Goal: Task Accomplishment & Management: Manage account settings

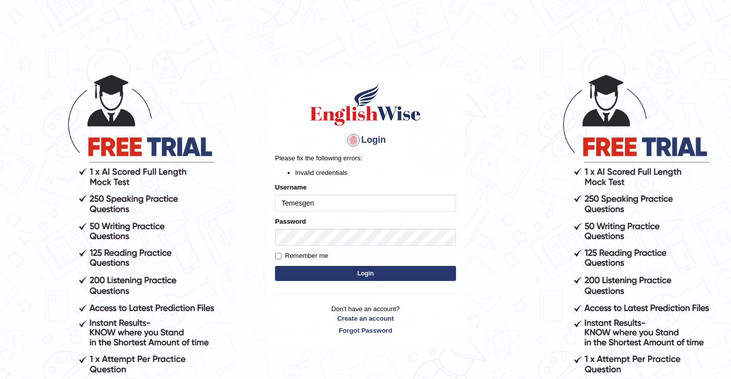
click at [304, 276] on button "Login" at bounding box center [365, 273] width 181 height 15
click at [310, 276] on button "Login" at bounding box center [365, 273] width 181 height 15
click at [381, 333] on link "Forgot Password" at bounding box center [365, 331] width 181 height 10
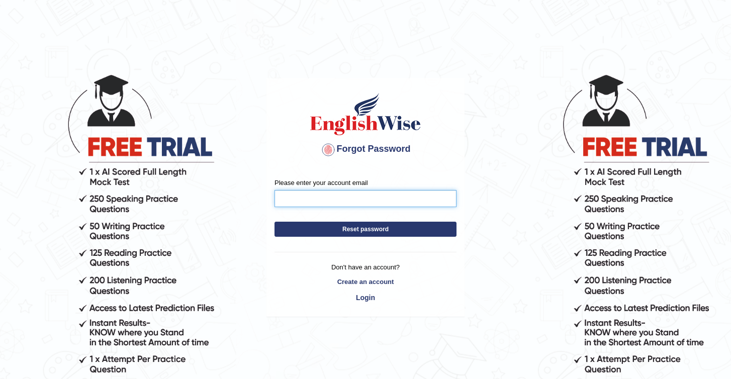
click at [333, 196] on input "Please enter your account email" at bounding box center [366, 198] width 182 height 17
type input "temesgenketi@gmail.com"
click at [372, 229] on button "Reset password" at bounding box center [366, 229] width 182 height 15
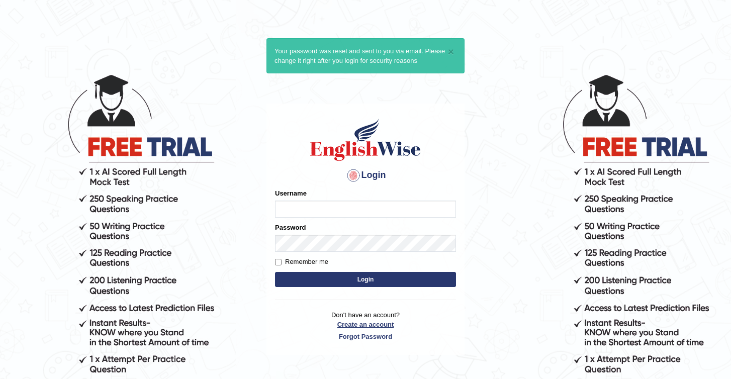
click at [352, 328] on p "Don't have an account? Create an account Forgot Password" at bounding box center [365, 325] width 181 height 31
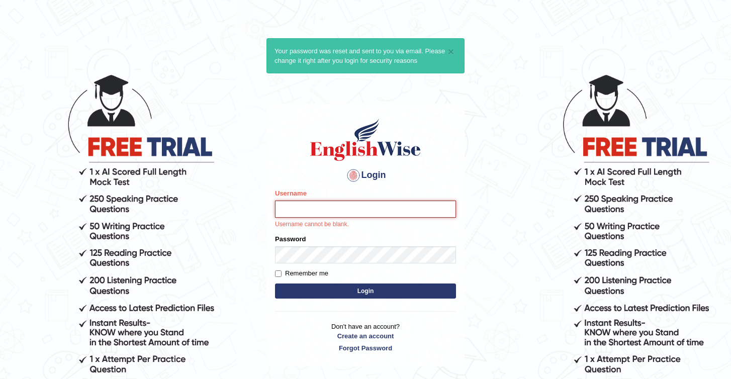
click at [296, 214] on input "Username" at bounding box center [365, 209] width 181 height 17
type input "Temesgen"
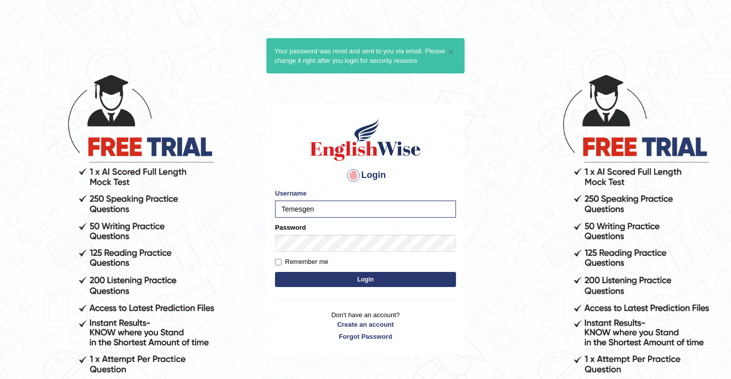
click at [294, 282] on button "Login" at bounding box center [365, 279] width 181 height 15
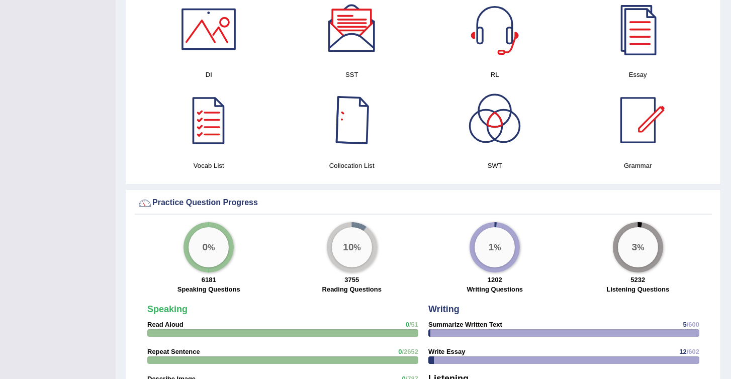
scroll to position [616, 0]
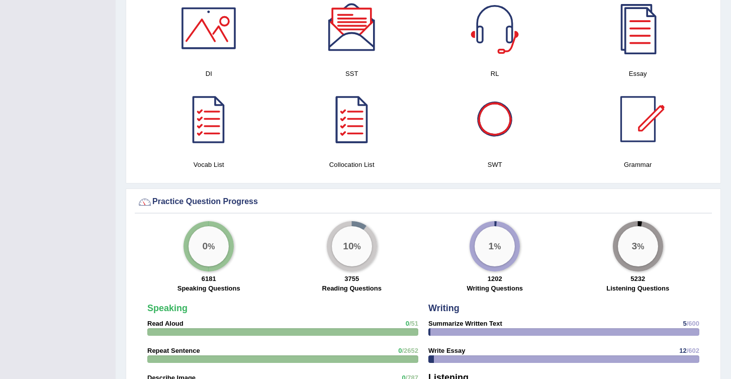
click at [498, 129] on div at bounding box center [495, 119] width 70 height 70
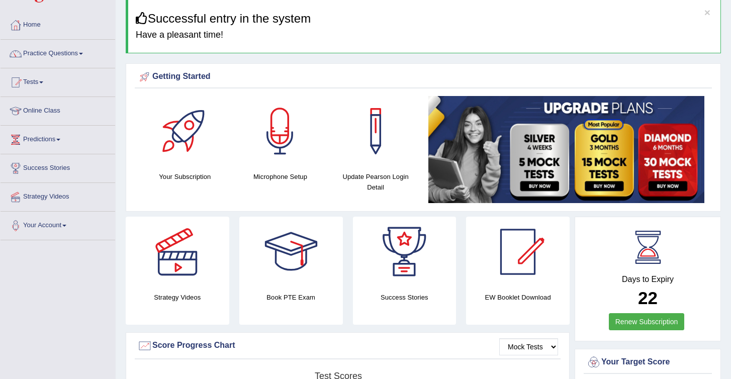
scroll to position [0, 0]
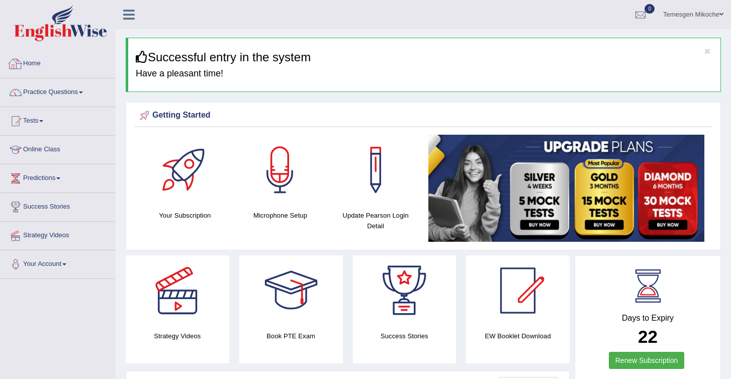
click at [48, 60] on link "Home" at bounding box center [58, 62] width 115 height 25
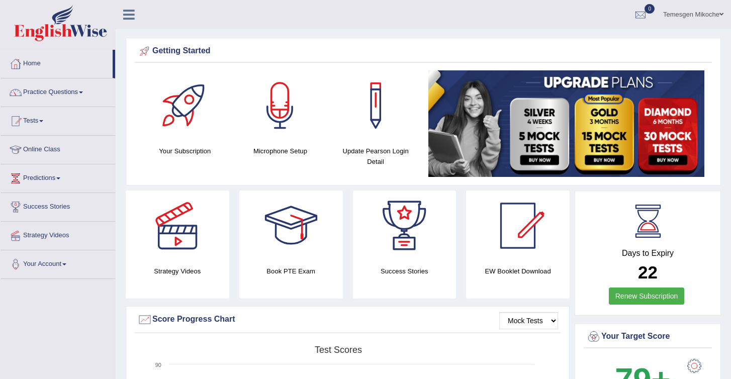
click at [125, 17] on icon at bounding box center [129, 14] width 12 height 13
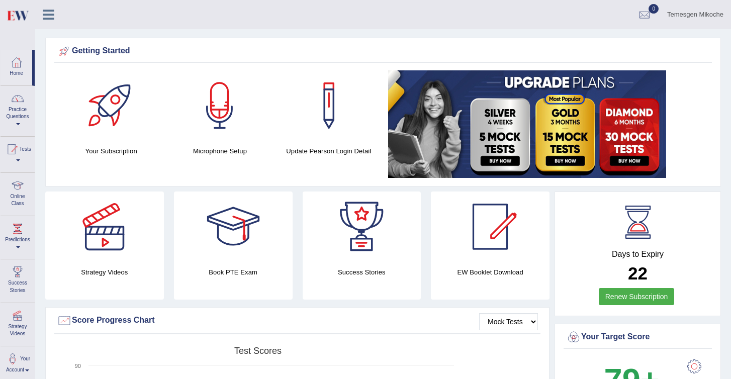
click at [691, 10] on link "Temesgen Mikoche" at bounding box center [695, 13] width 71 height 26
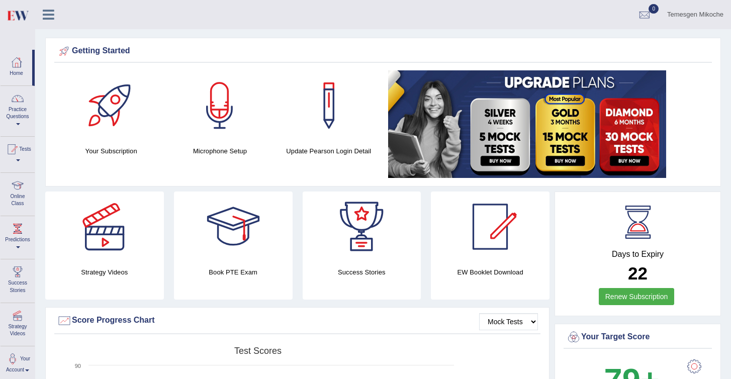
click at [17, 69] on div at bounding box center [16, 62] width 15 height 15
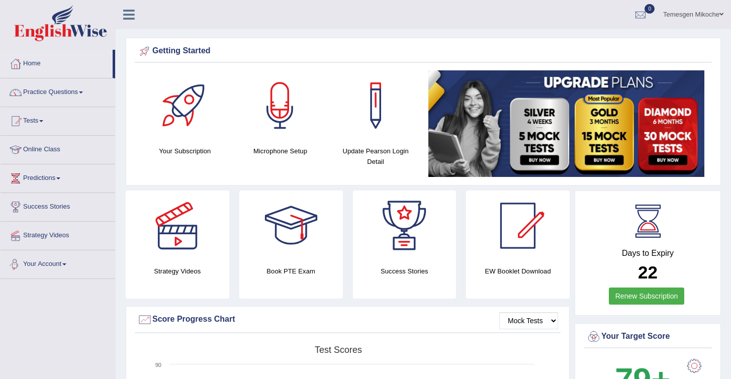
click at [27, 267] on link "Your Account" at bounding box center [58, 263] width 115 height 25
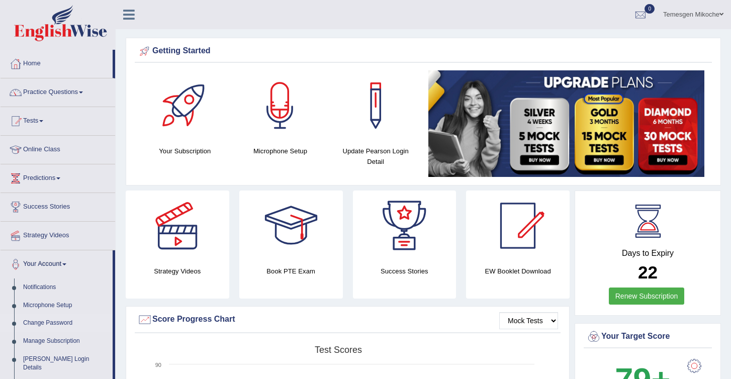
click at [42, 326] on link "Change Password" at bounding box center [66, 323] width 94 height 18
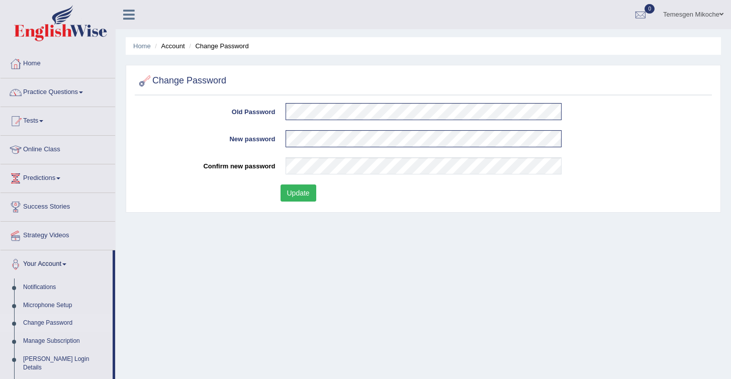
click at [300, 196] on button "Update" at bounding box center [299, 193] width 36 height 17
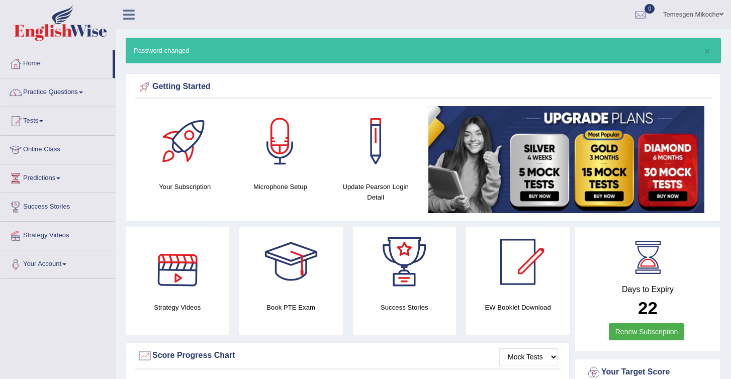
click at [180, 272] on div at bounding box center [177, 262] width 70 height 70
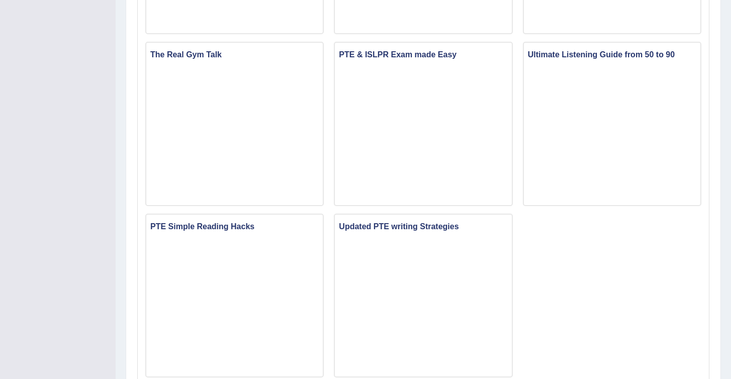
scroll to position [679, 0]
